Goal: Information Seeking & Learning: Learn about a topic

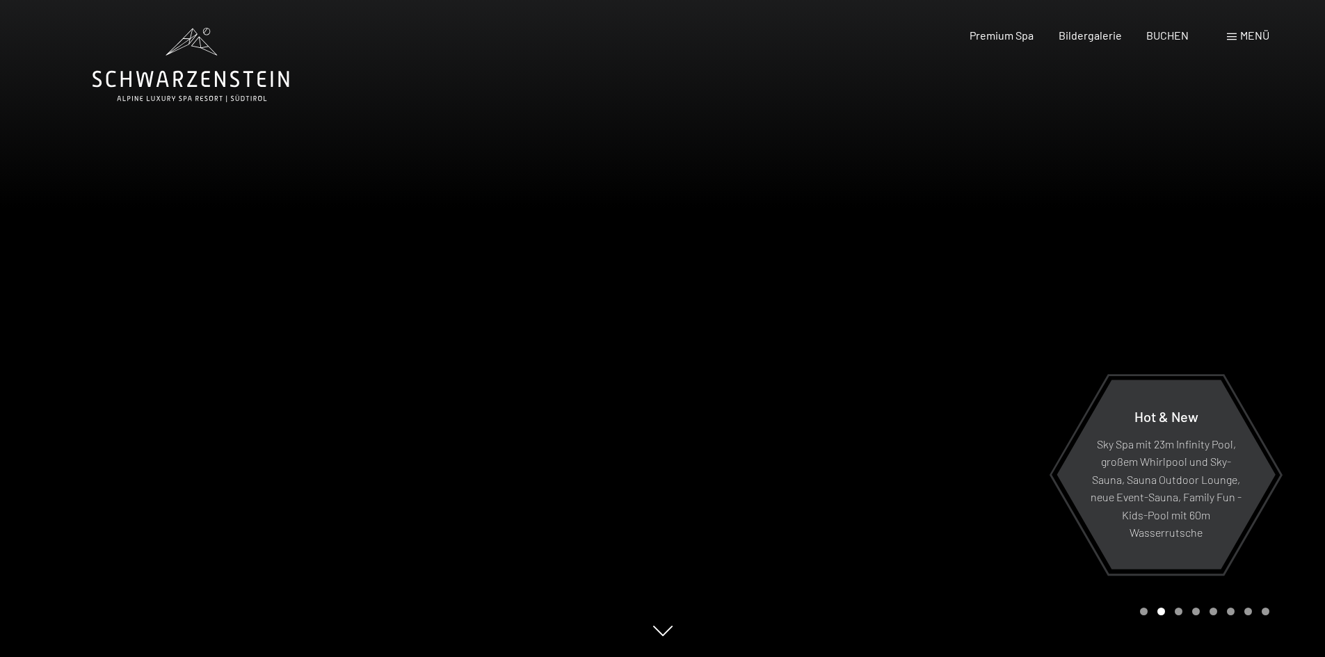
click at [1231, 35] on span at bounding box center [1232, 36] width 10 height 7
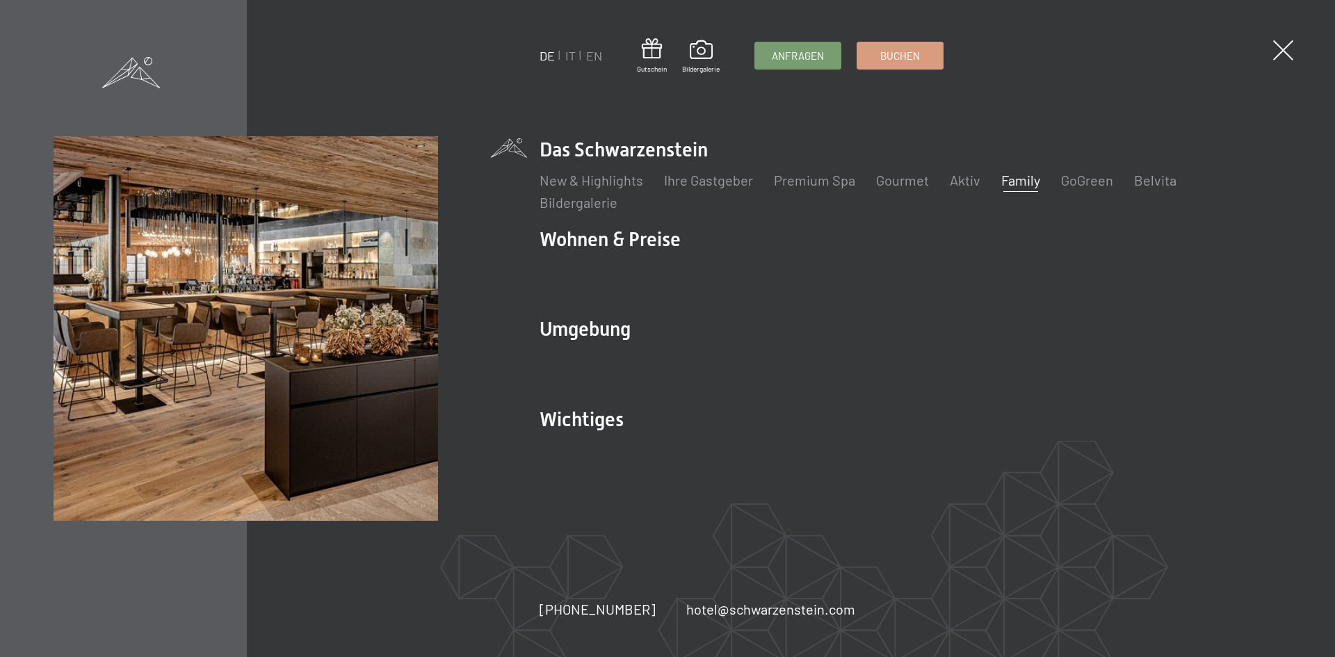
click at [1021, 181] on link "Family" at bounding box center [1020, 180] width 39 height 17
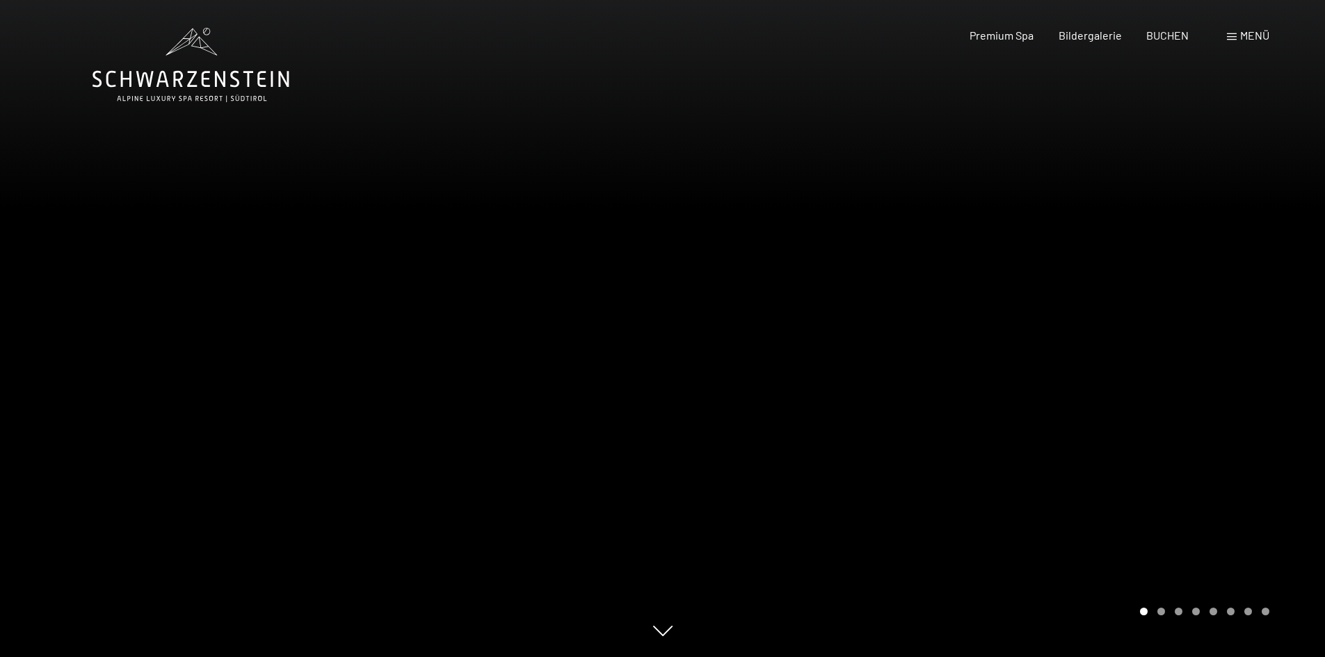
drag, startPoint x: 1068, startPoint y: 190, endPoint x: 1192, endPoint y: 191, distance: 123.8
click at [1192, 191] on div at bounding box center [994, 328] width 663 height 657
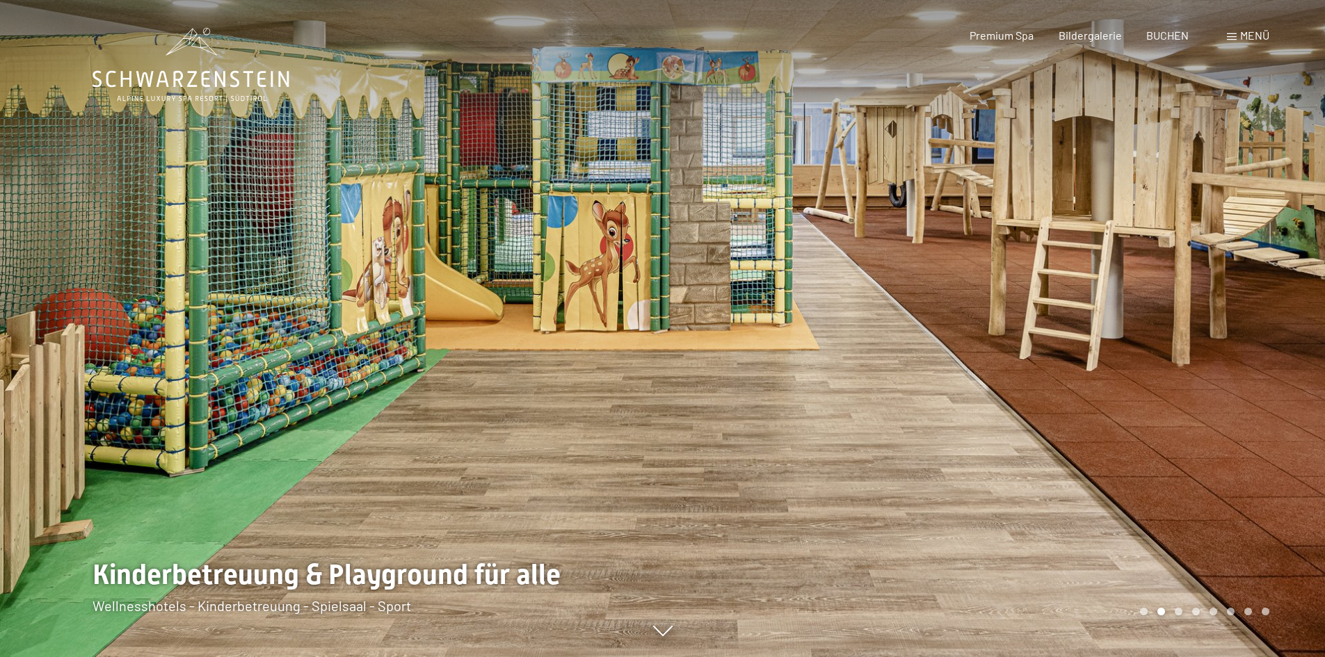
click at [1152, 391] on div at bounding box center [994, 328] width 663 height 657
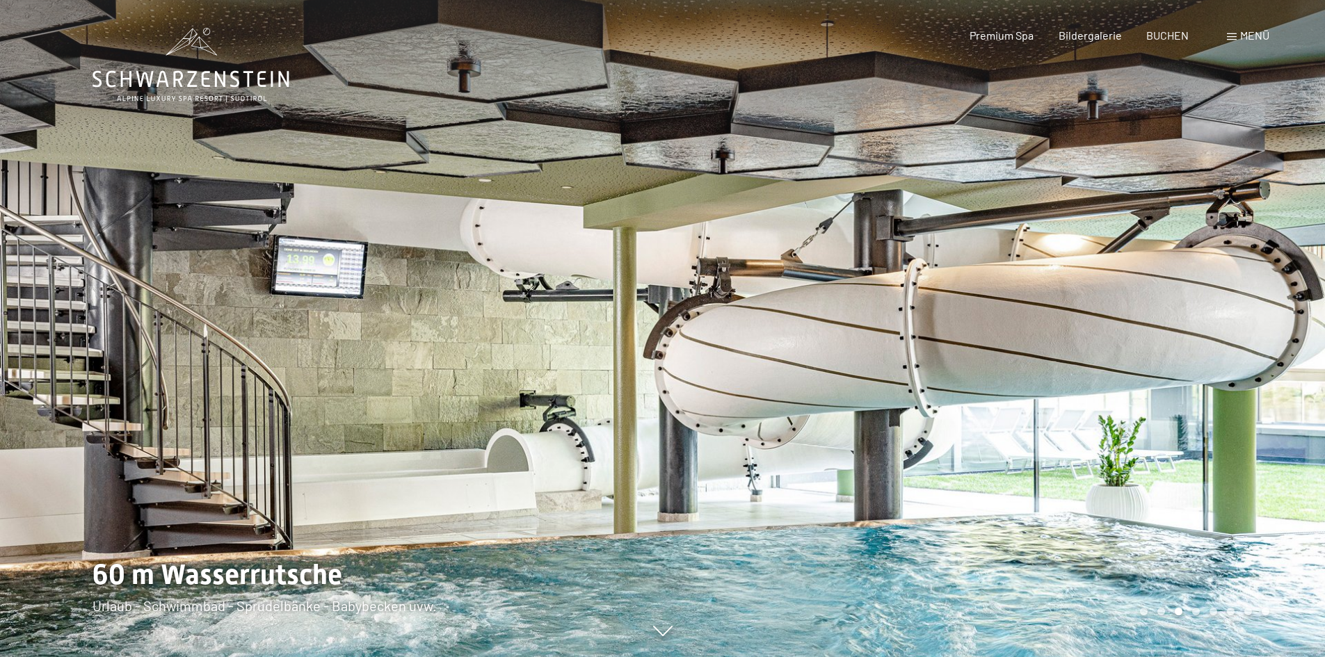
click at [1152, 391] on div at bounding box center [994, 328] width 663 height 657
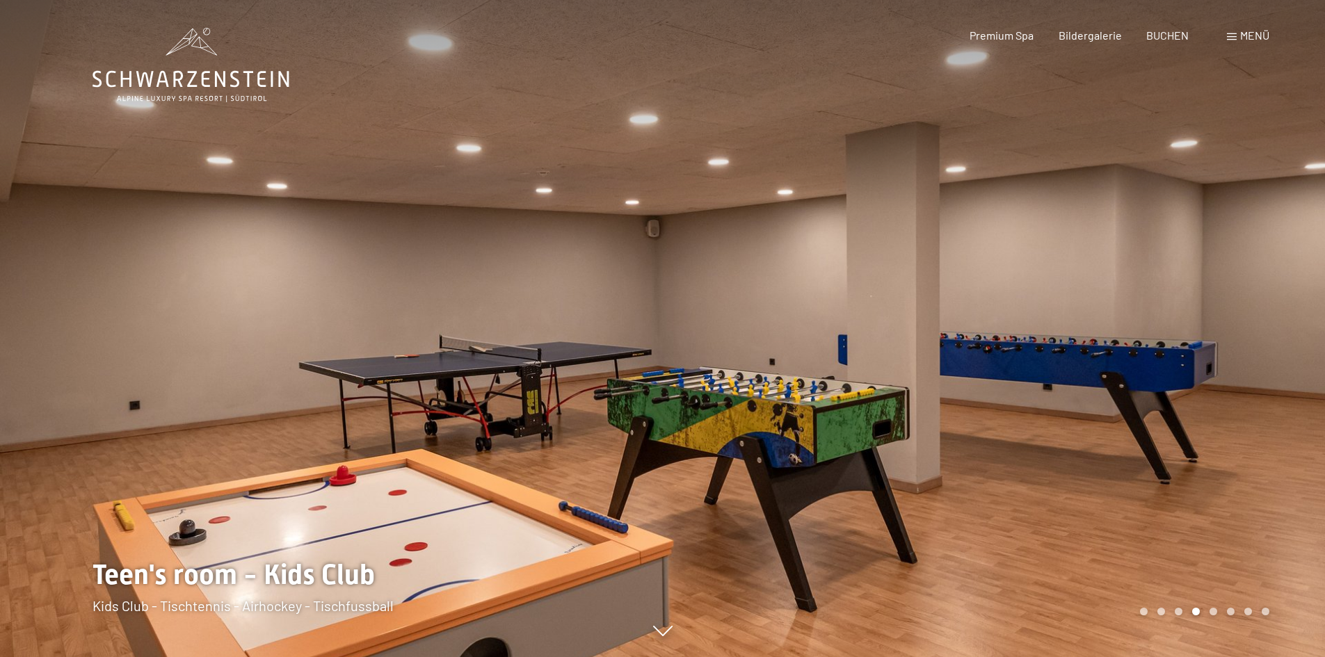
click at [150, 350] on div at bounding box center [331, 328] width 663 height 657
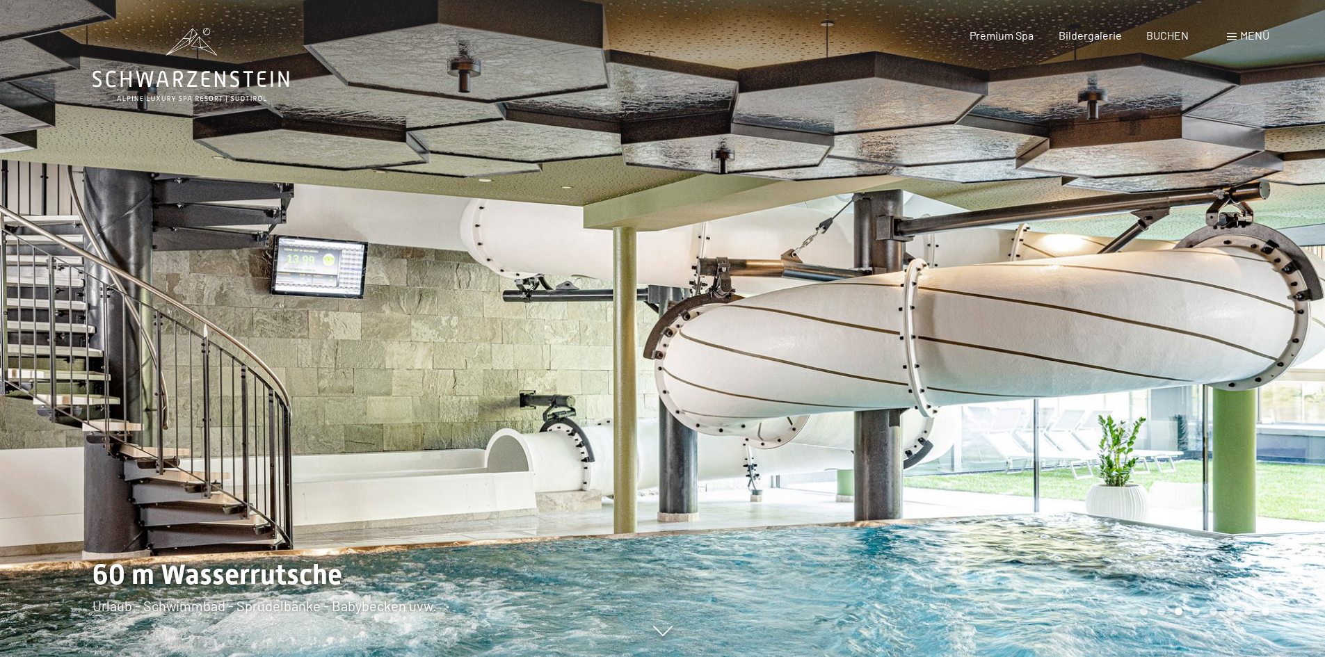
drag, startPoint x: 150, startPoint y: 350, endPoint x: 629, endPoint y: 225, distance: 495.0
click at [629, 225] on div at bounding box center [331, 328] width 663 height 657
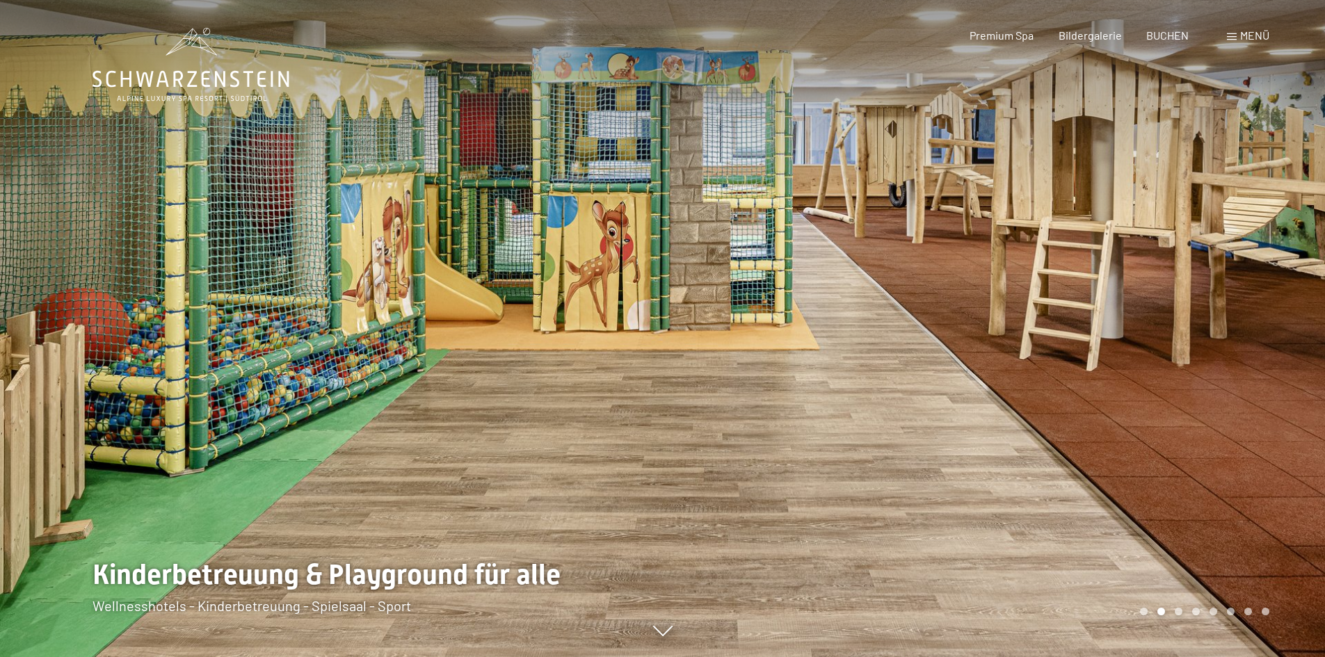
click at [1172, 312] on div at bounding box center [994, 328] width 663 height 657
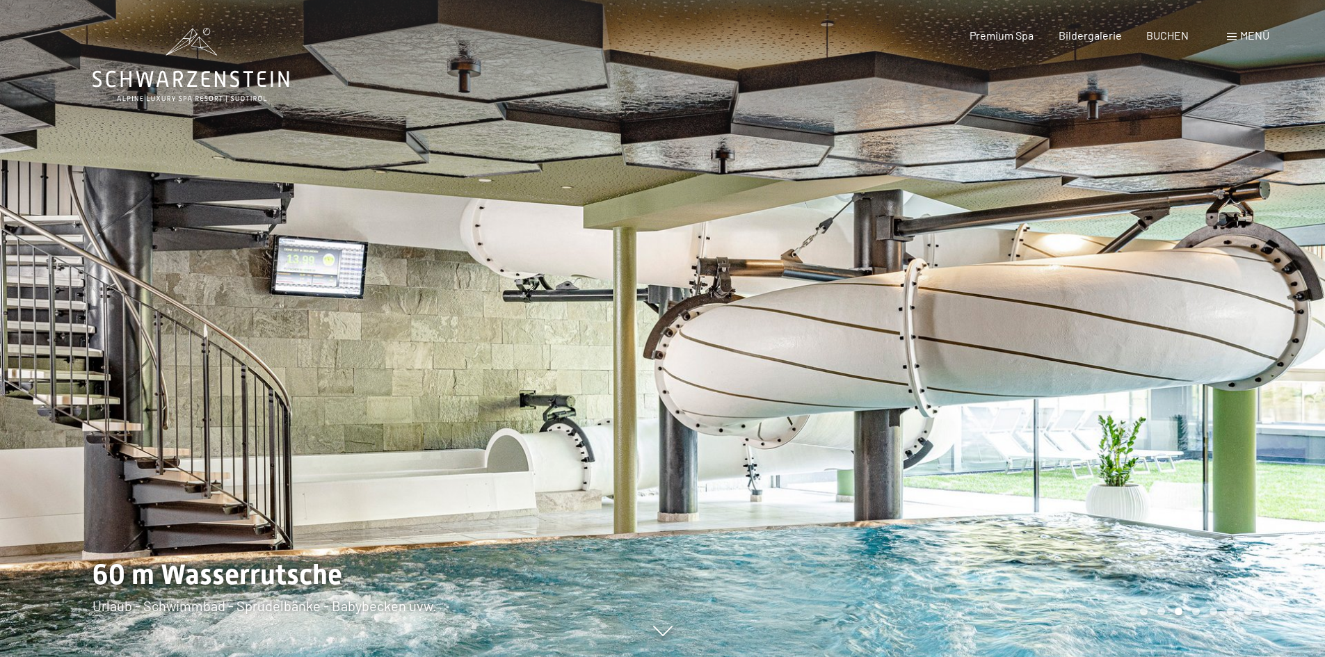
click at [1172, 312] on div at bounding box center [994, 328] width 663 height 657
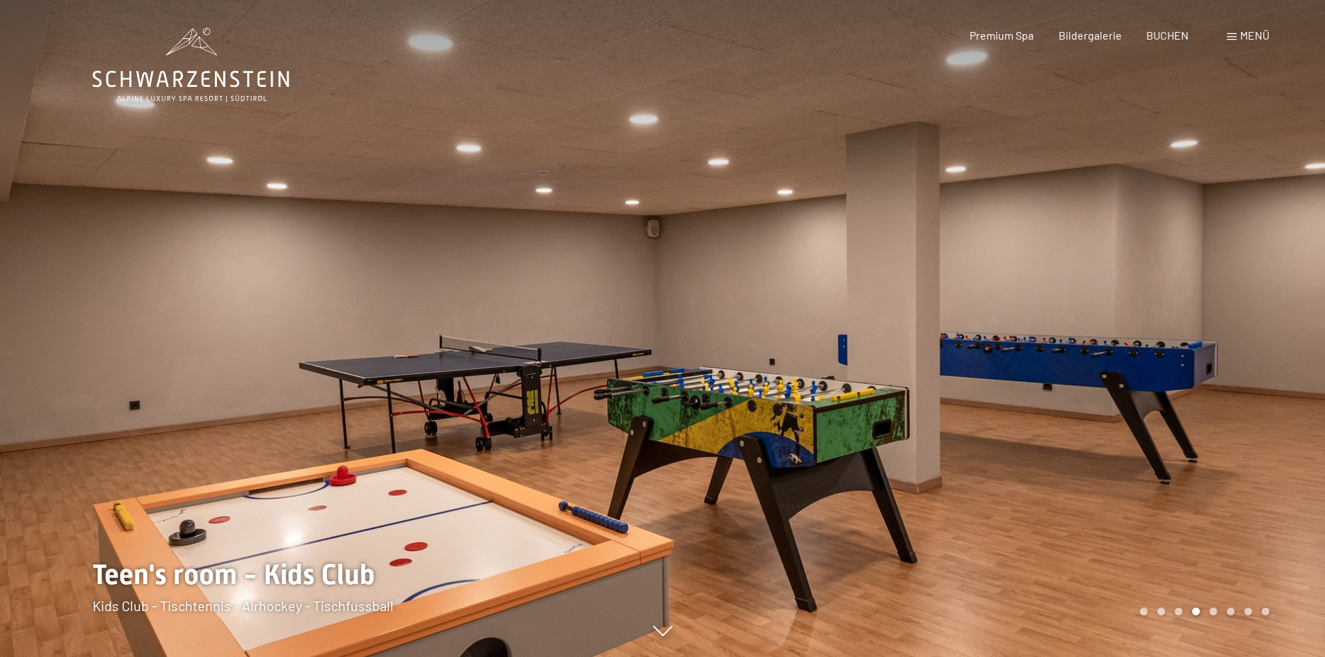
click at [1171, 312] on div at bounding box center [994, 328] width 663 height 657
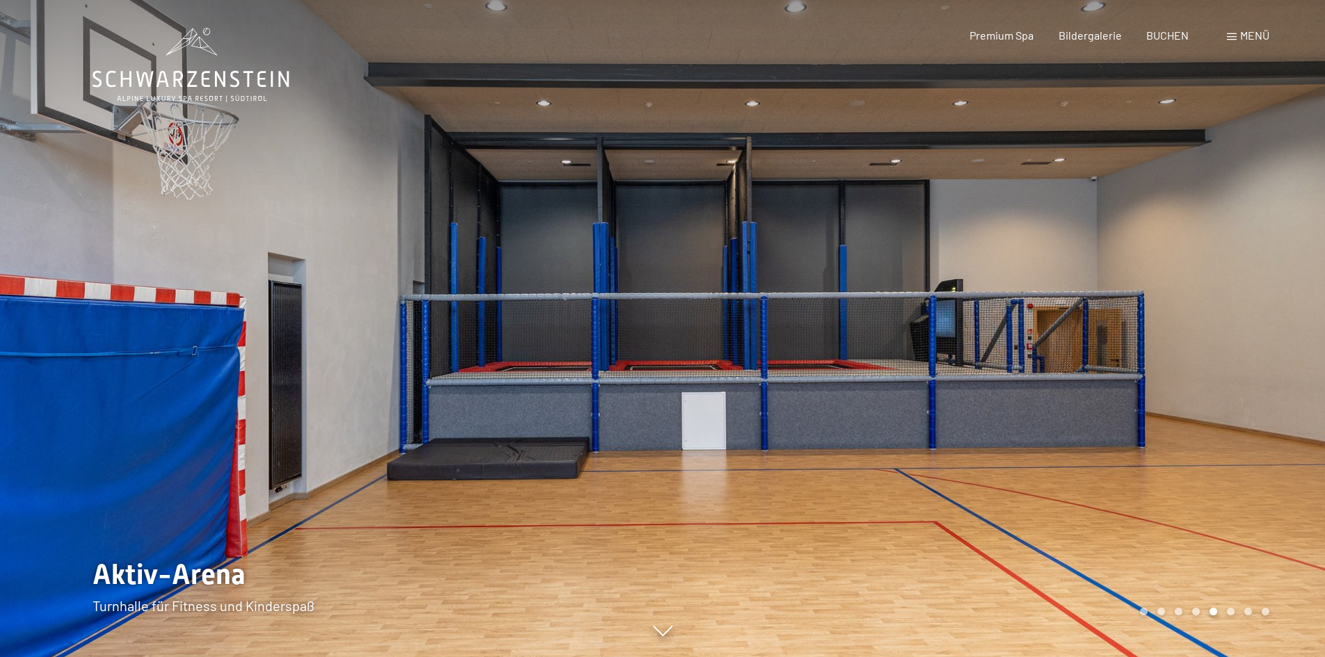
click at [1171, 312] on div at bounding box center [994, 328] width 663 height 657
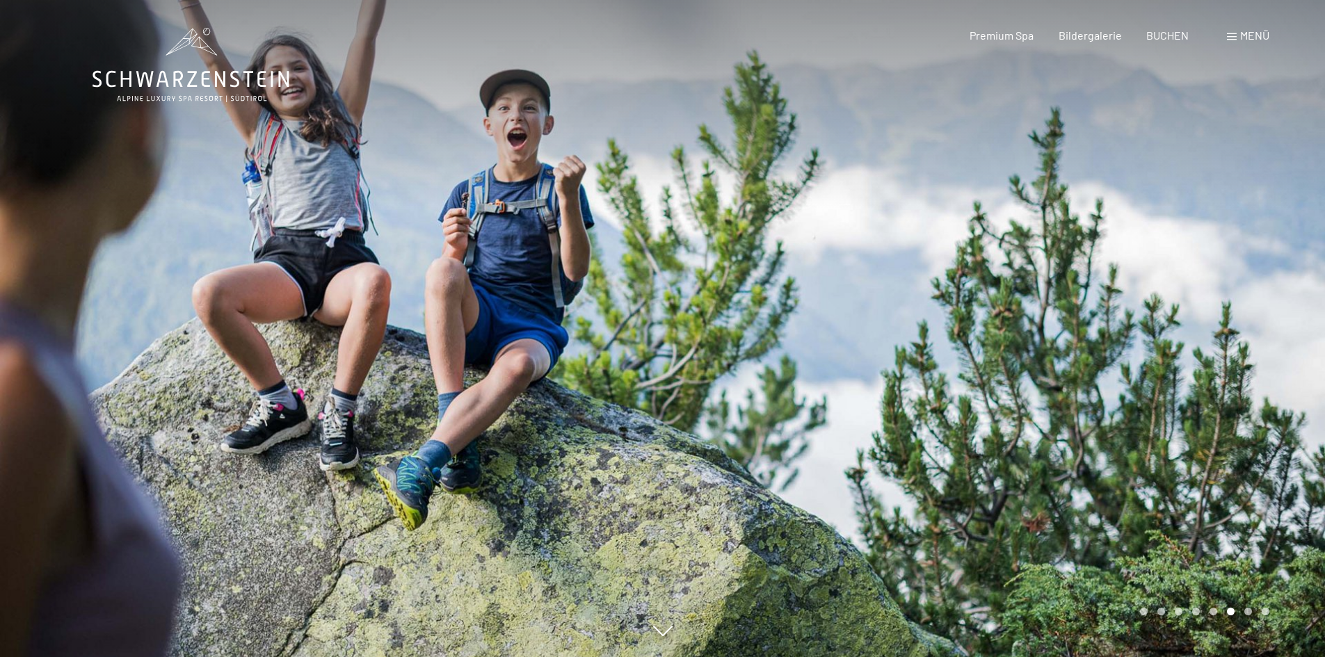
click at [1171, 312] on div at bounding box center [994, 328] width 663 height 657
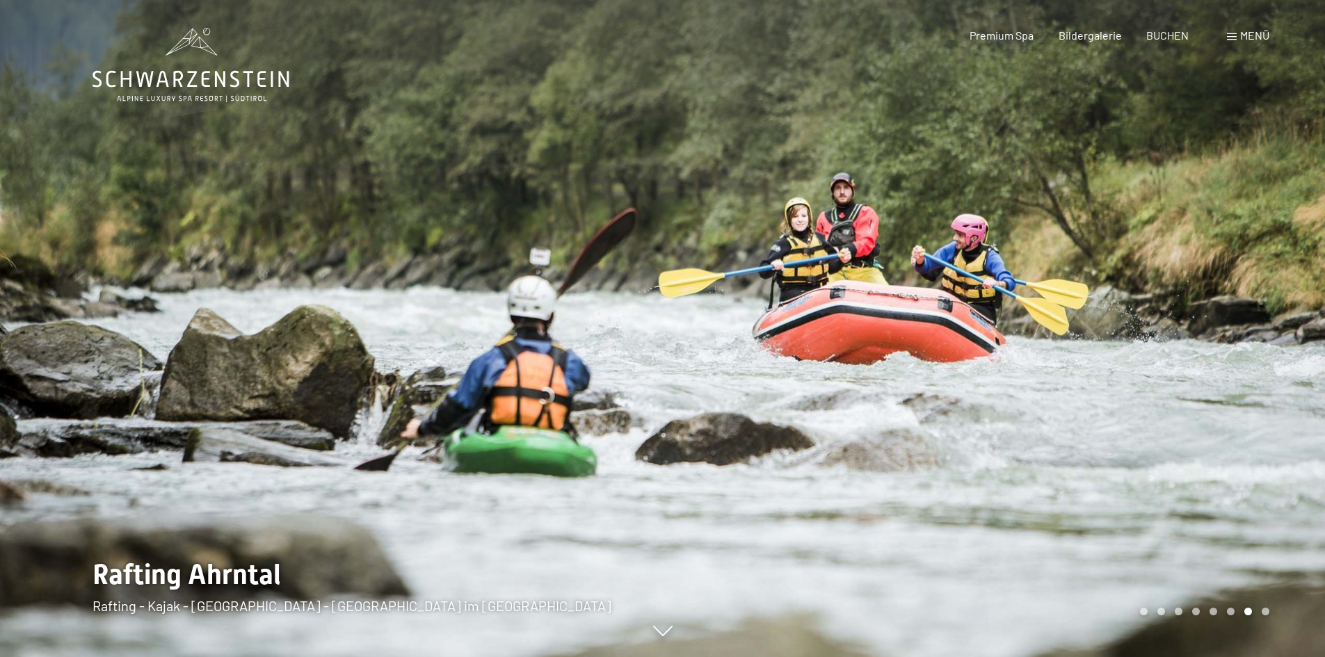
click at [1171, 312] on div at bounding box center [994, 328] width 663 height 657
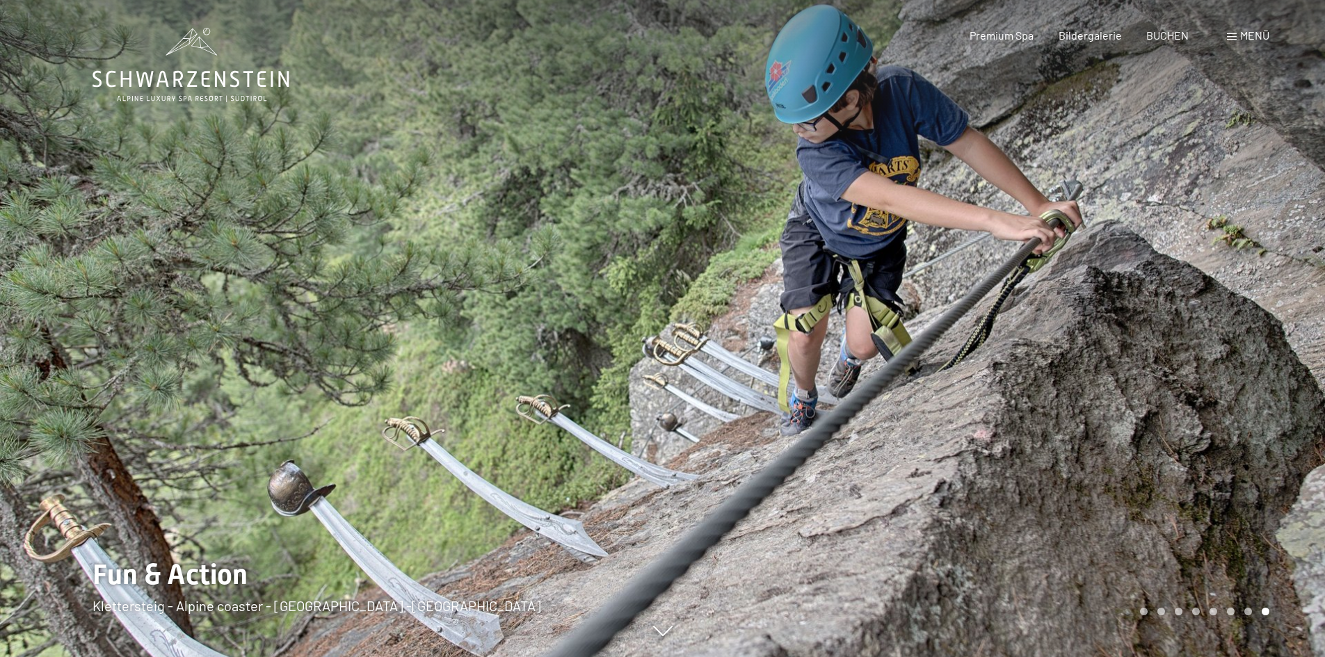
click at [1171, 312] on div at bounding box center [994, 328] width 663 height 657
